Goal: Obtain resource: Download file/media

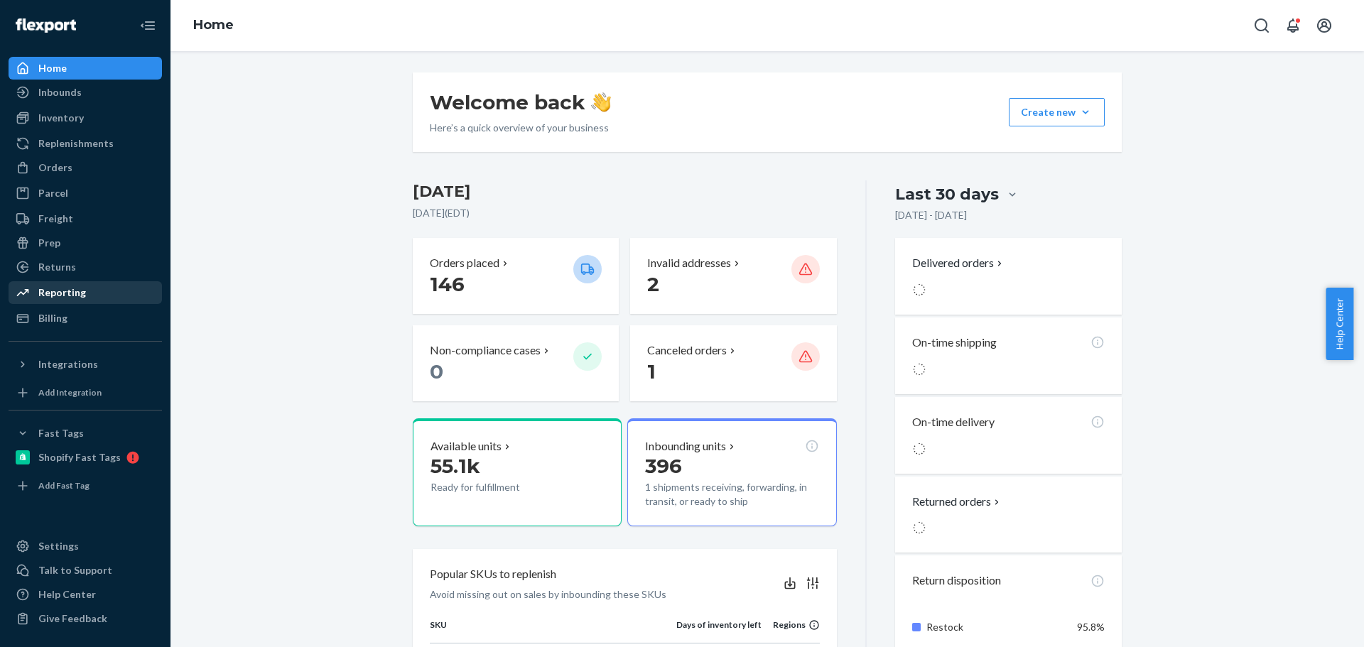
click at [62, 293] on div "Reporting" at bounding box center [62, 293] width 48 height 14
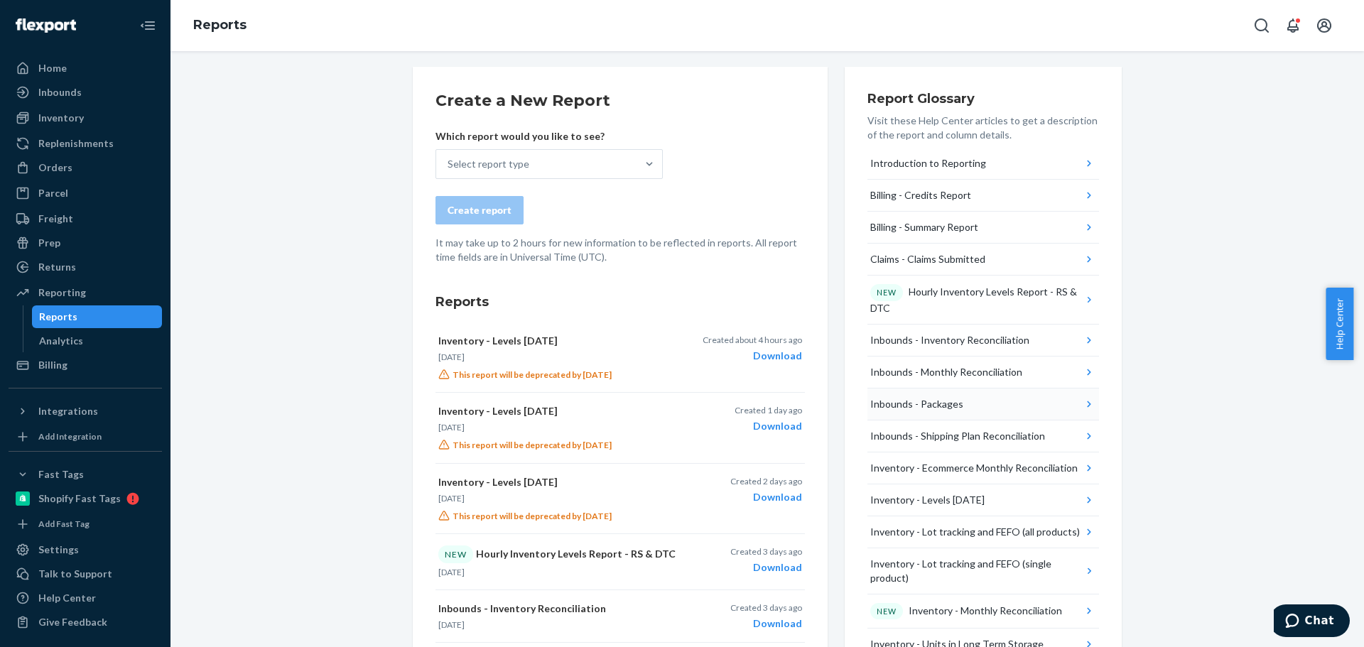
scroll to position [5, 0]
click at [614, 166] on div "Select report type" at bounding box center [536, 165] width 200 height 28
click at [449, 166] on input "Select report type" at bounding box center [448, 165] width 1 height 14
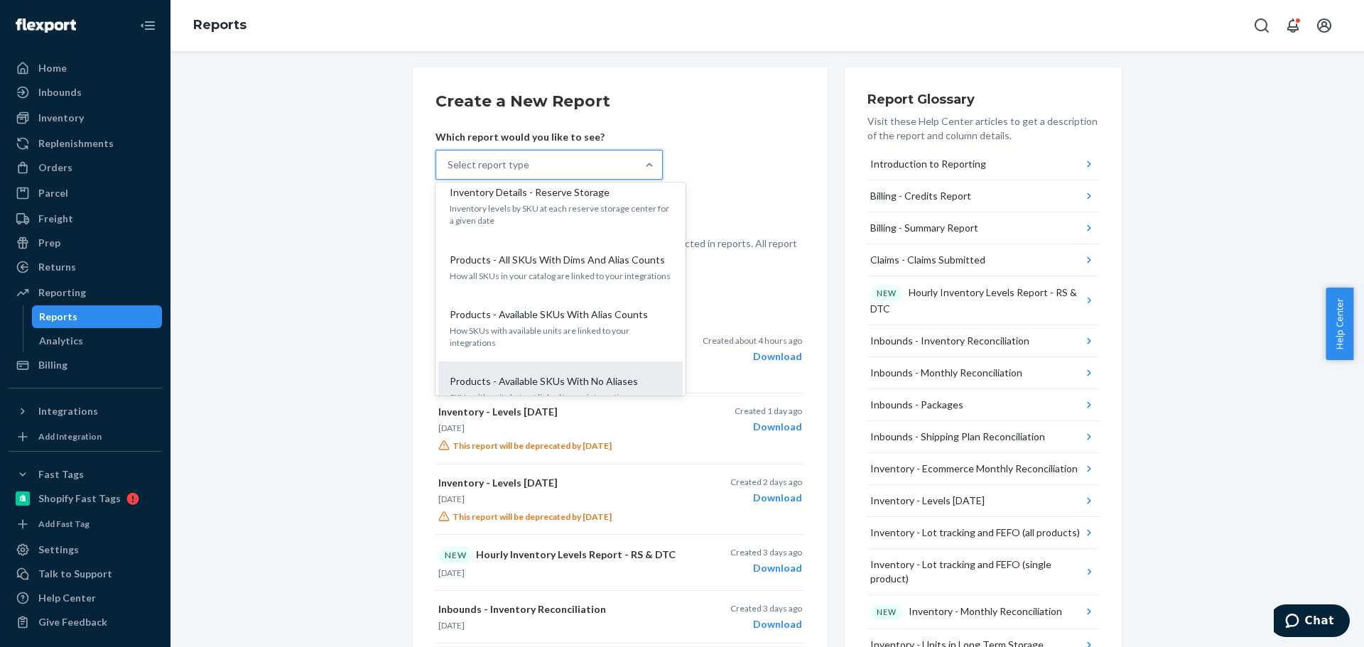
scroll to position [1522, 0]
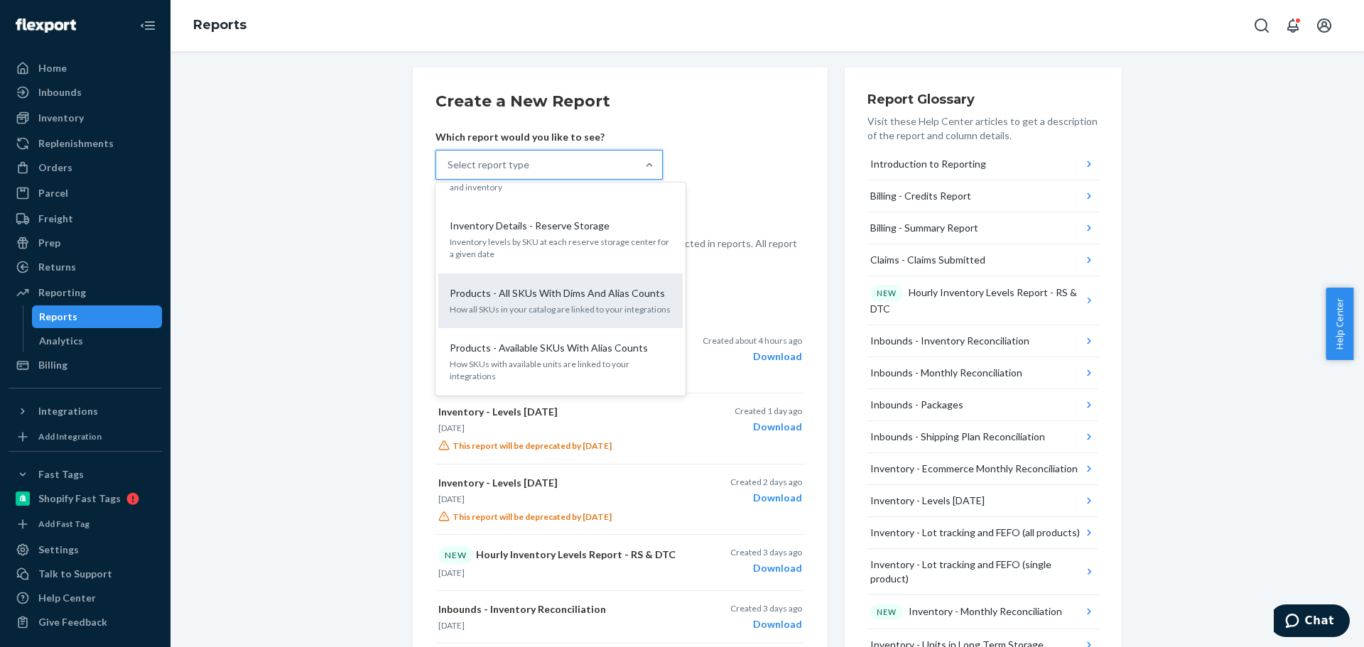
click at [516, 279] on div "Products - All SKUs With Dims And Alias Counts How all SKUs in your catalog are…" at bounding box center [560, 300] width 227 height 43
click at [449, 172] on input "option Products - All SKUs With Dims And Alias Counts focused, 25 of 32. 32 res…" at bounding box center [448, 165] width 1 height 14
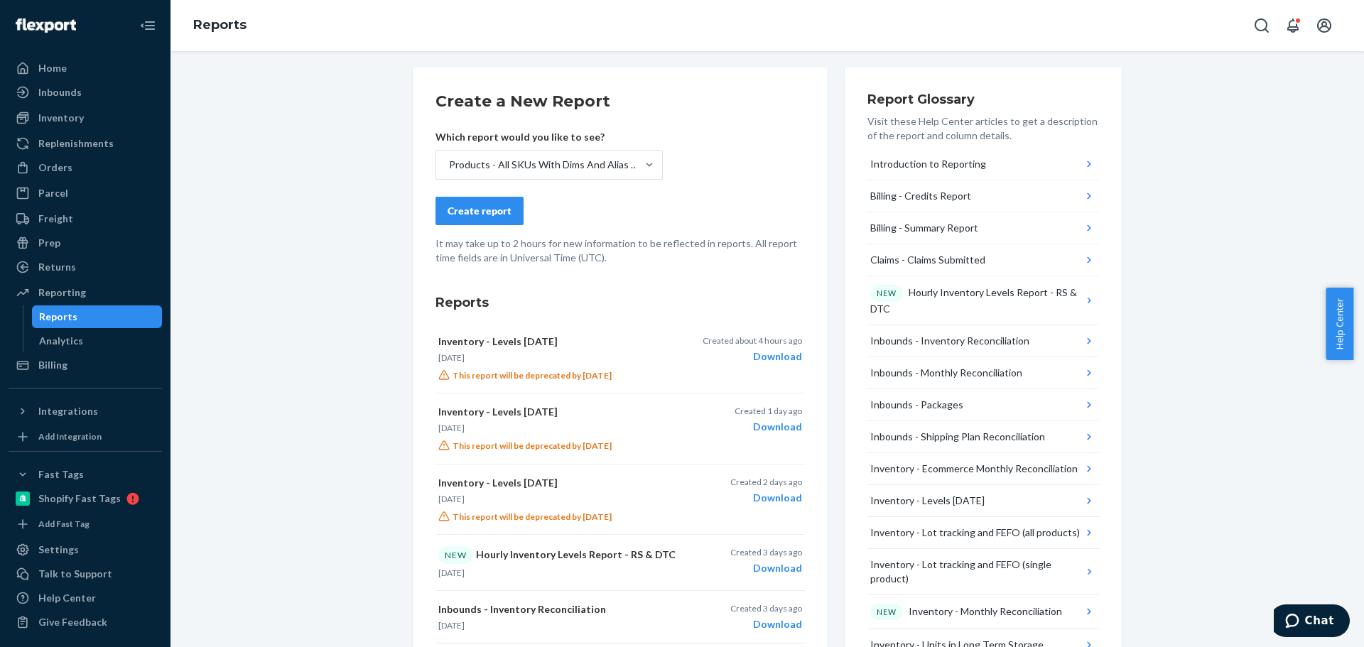
click at [479, 217] on div "Create report" at bounding box center [480, 211] width 64 height 14
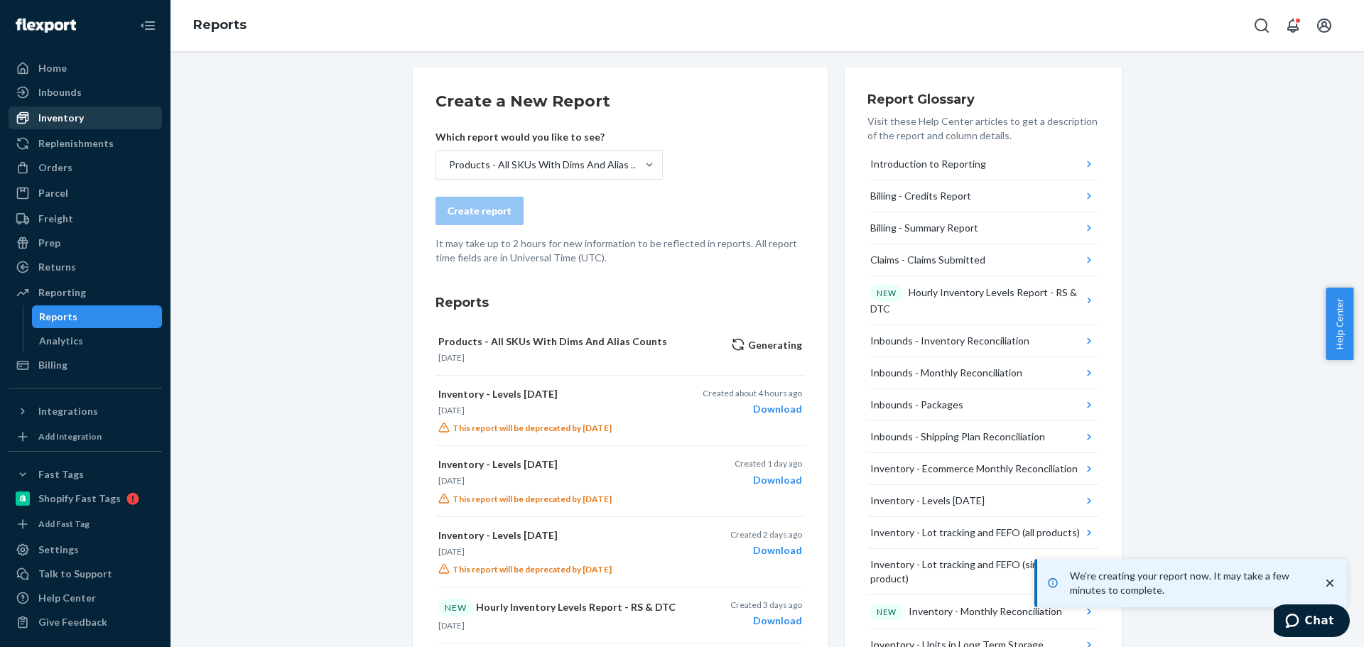
click at [60, 115] on div "Inventory" at bounding box center [60, 118] width 45 height 14
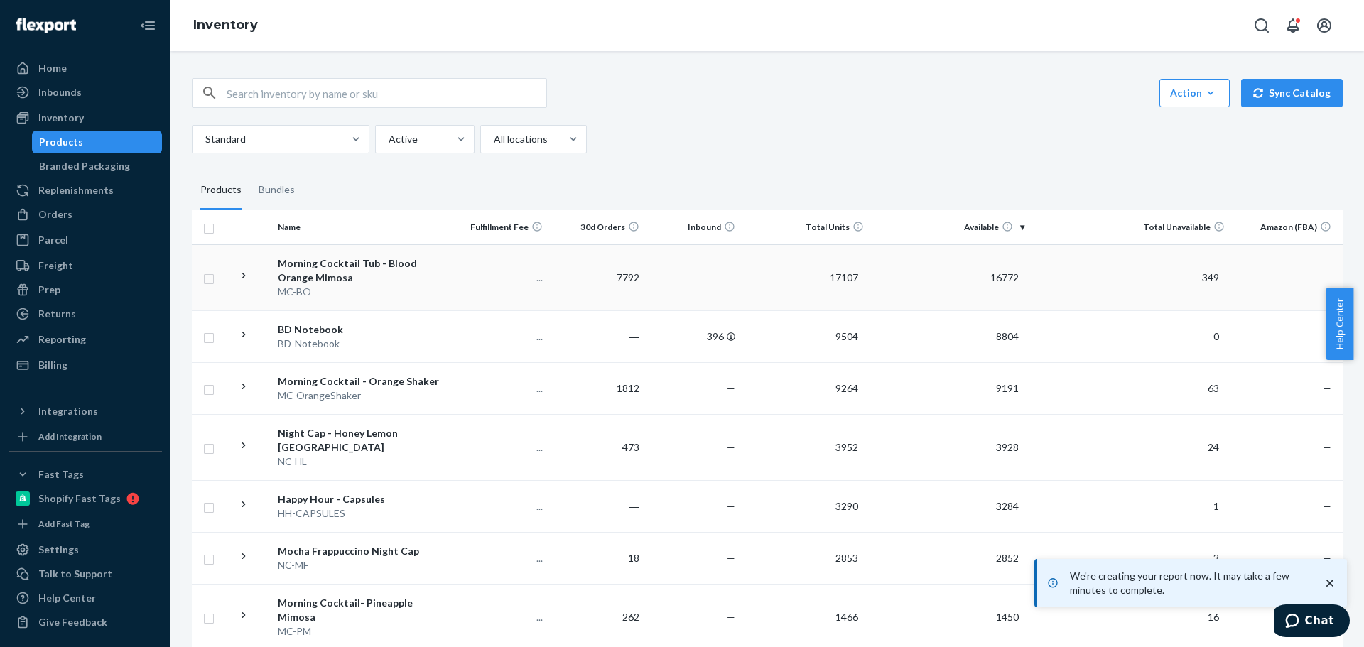
click at [316, 273] on div "Morning Cocktail Tub - Blood Orange Mimosa" at bounding box center [362, 270] width 169 height 28
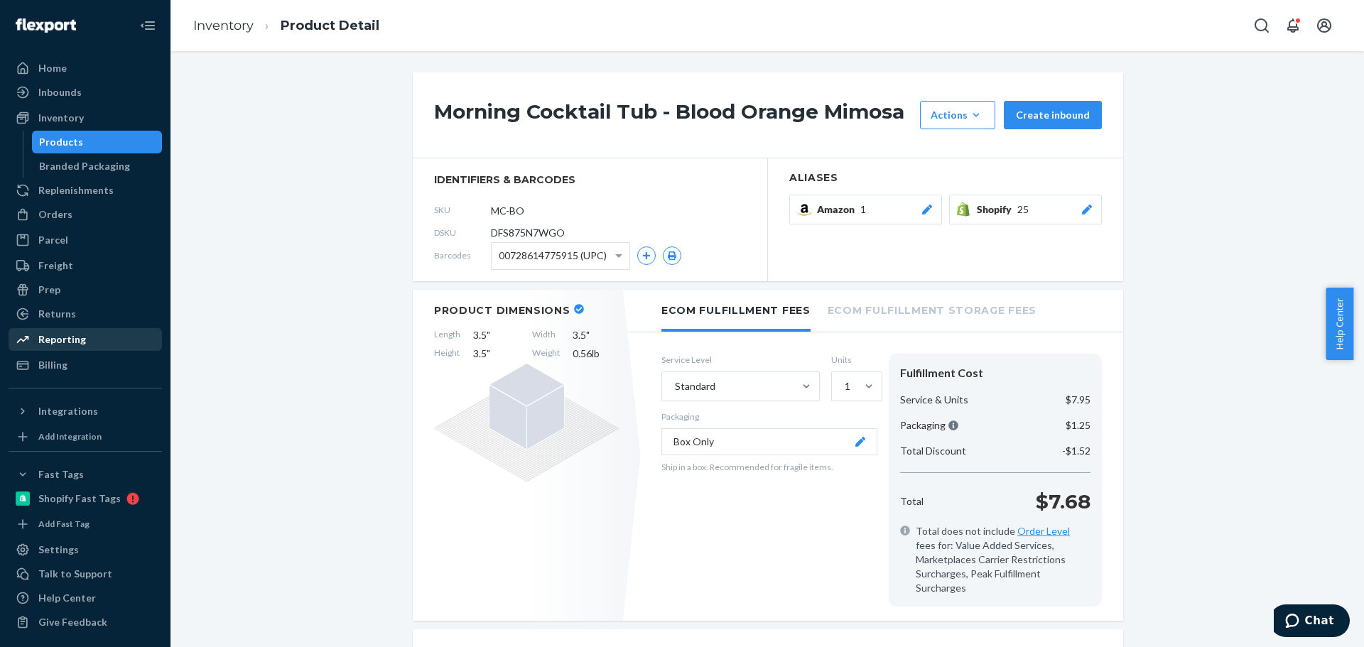
click at [54, 337] on div "Reporting" at bounding box center [62, 339] width 48 height 14
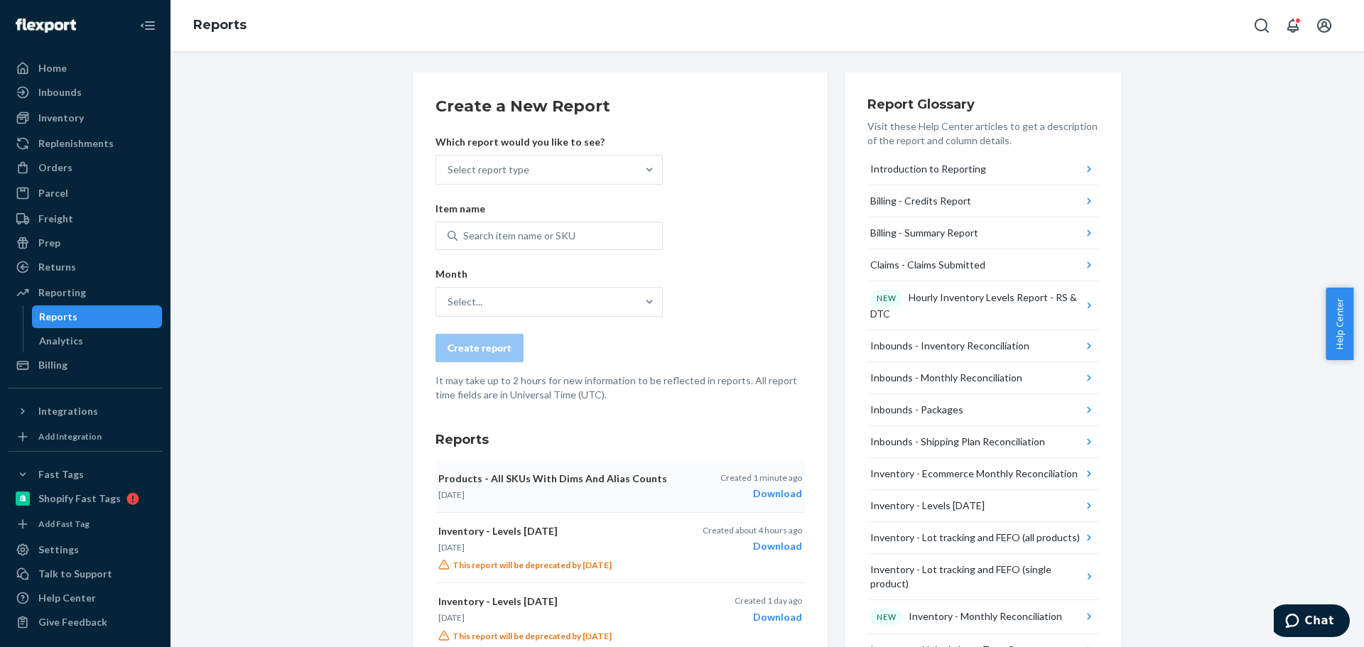
click at [790, 492] on div "Download" at bounding box center [761, 494] width 82 height 14
drag, startPoint x: 77, startPoint y: 111, endPoint x: 13, endPoint y: 136, distance: 68.9
click at [77, 111] on div "Inventory" at bounding box center [60, 118] width 45 height 14
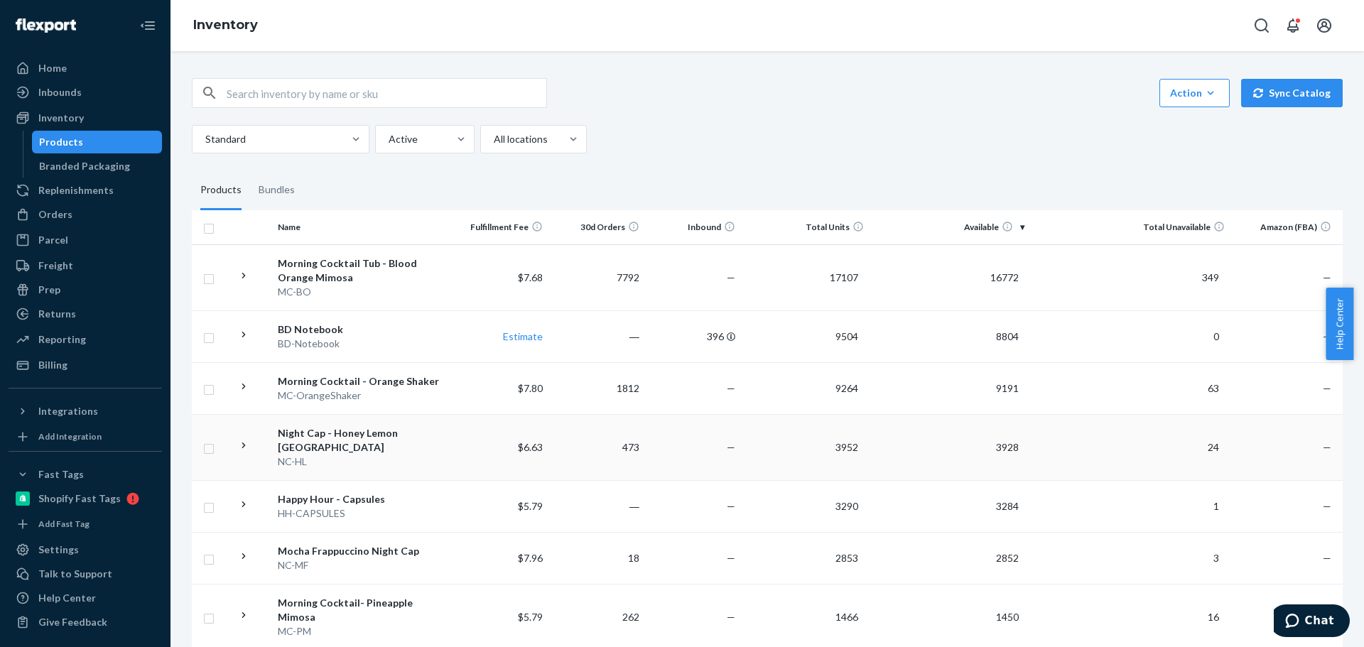
click at [345, 438] on div "Night Cap - Honey Lemon [GEOGRAPHIC_DATA]" at bounding box center [362, 440] width 169 height 28
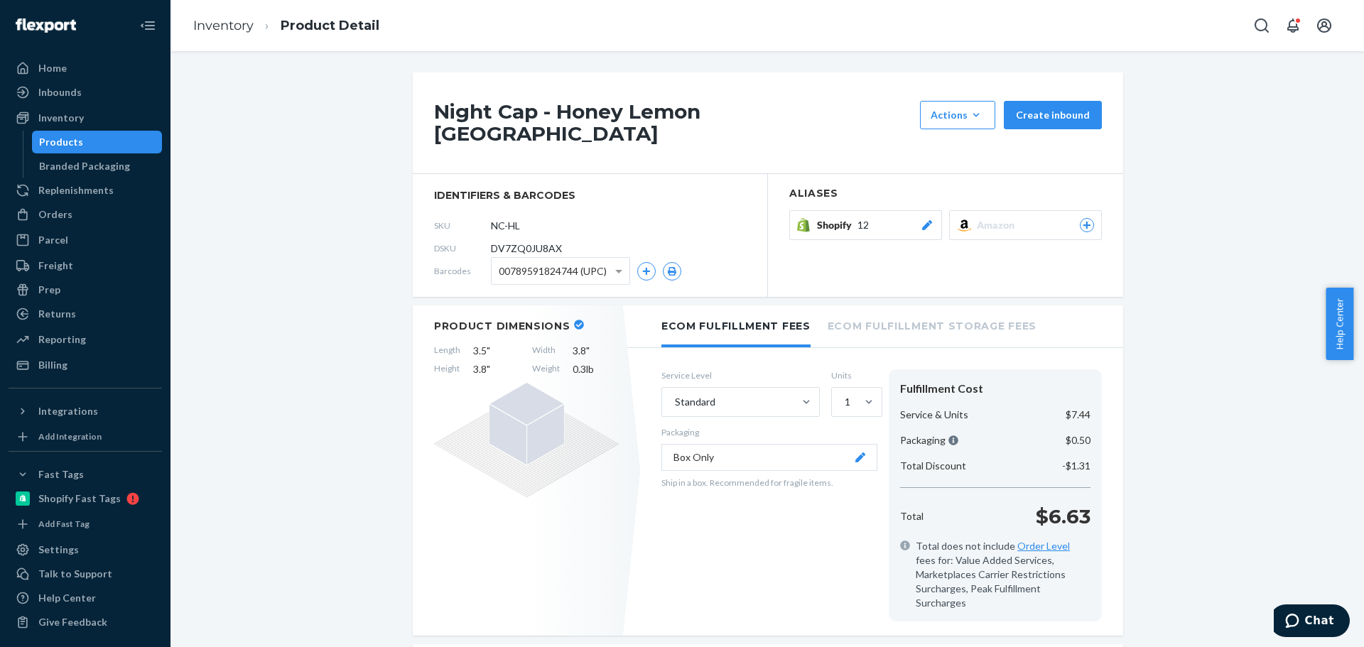
click at [598, 263] on span "00789591824744 (UPC)" at bounding box center [553, 271] width 108 height 24
drag, startPoint x: 70, startPoint y: 141, endPoint x: 489, endPoint y: 332, distance: 460.0
click at [70, 141] on div "Products" at bounding box center [61, 142] width 44 height 14
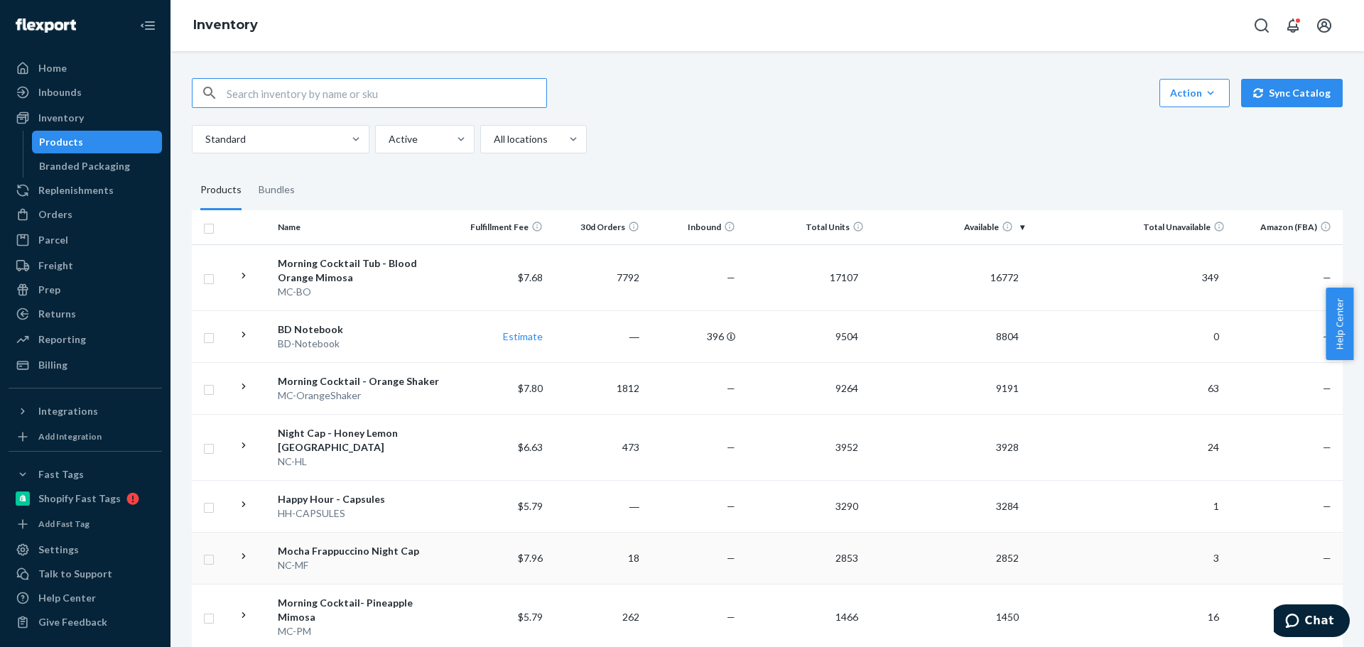
click at [332, 558] on div "NC-MF" at bounding box center [362, 565] width 169 height 14
